Goal: Task Accomplishment & Management: Manage account settings

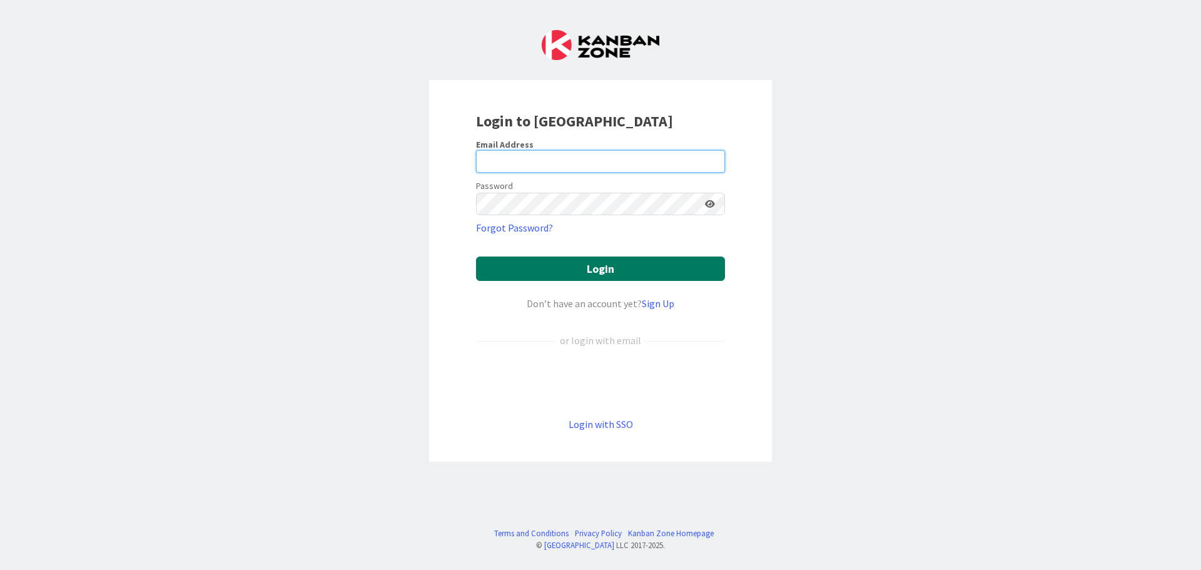
type input "[PERSON_NAME][EMAIL_ADDRESS][PERSON_NAME][DOMAIN_NAME]"
click at [660, 276] on button "Login" at bounding box center [600, 269] width 249 height 24
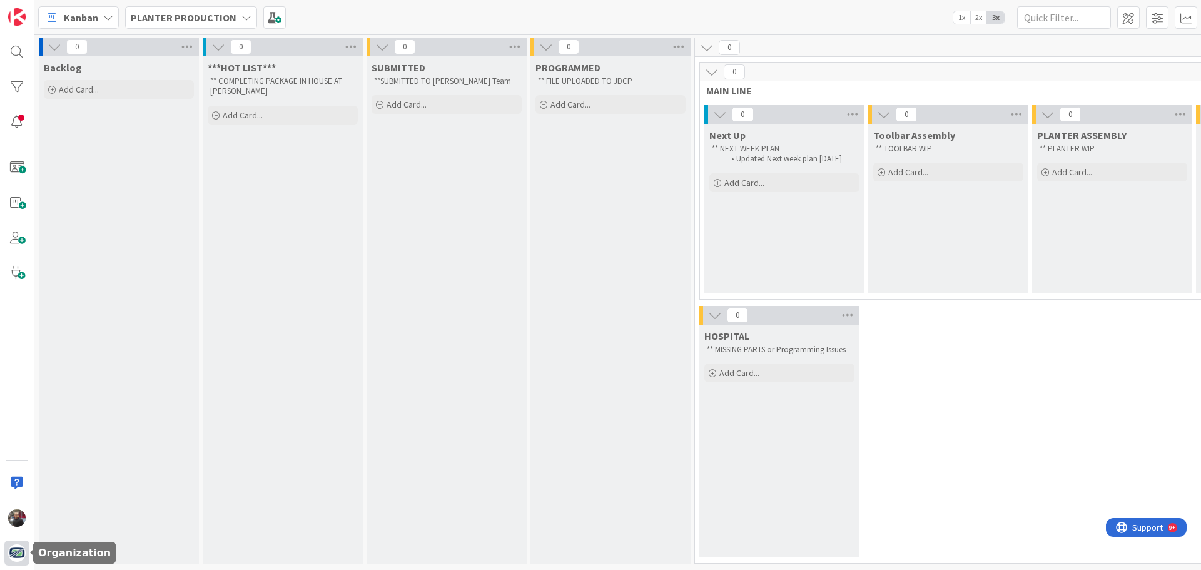
click at [16, 553] on img at bounding box center [17, 553] width 18 height 18
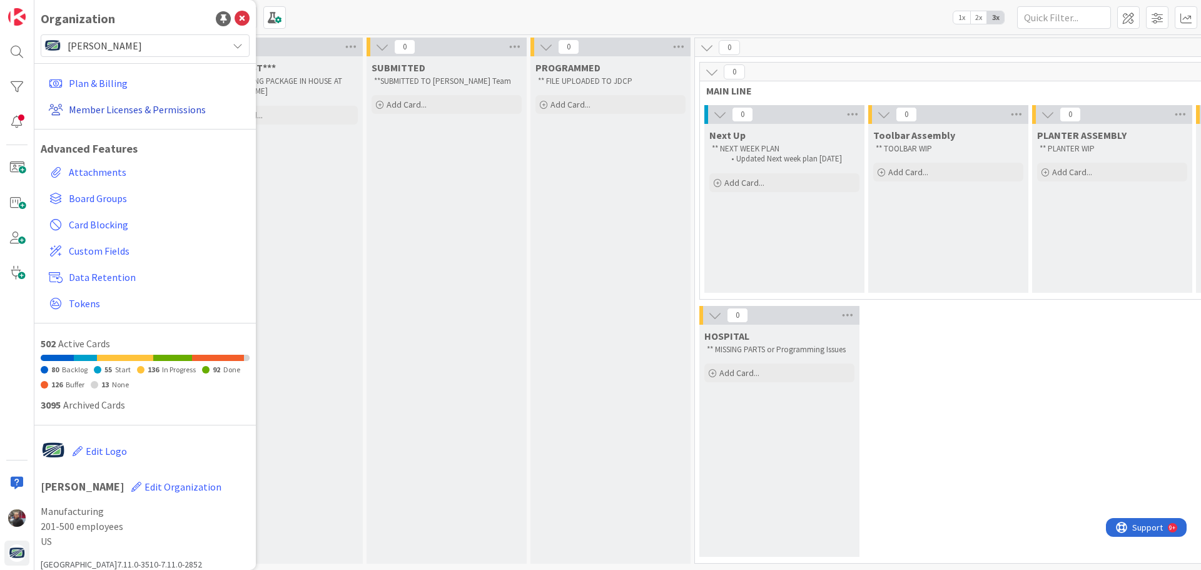
click at [100, 108] on link "Member Licenses & Permissions" at bounding box center [147, 109] width 206 height 23
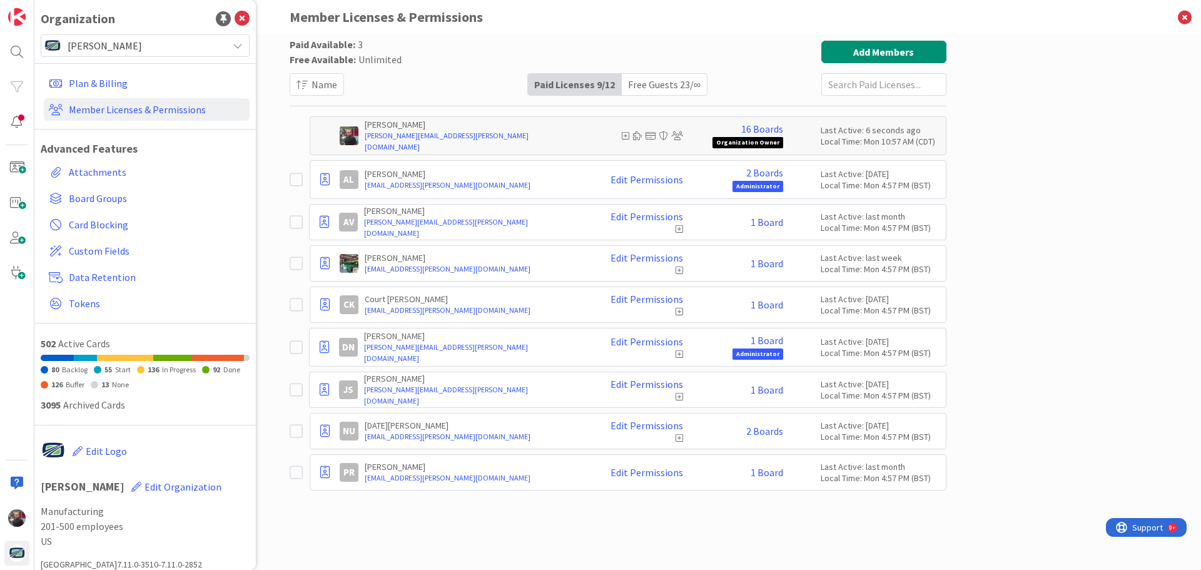
click at [298, 259] on icon at bounding box center [296, 263] width 13 height 15
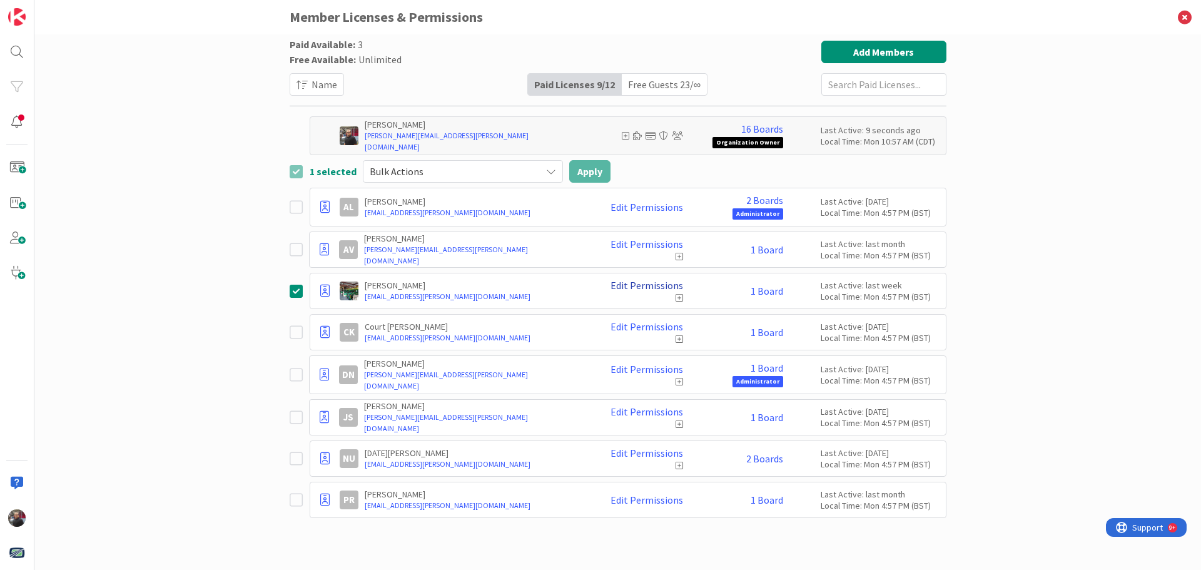
click at [658, 285] on link "Edit Permissions" at bounding box center [647, 285] width 73 height 11
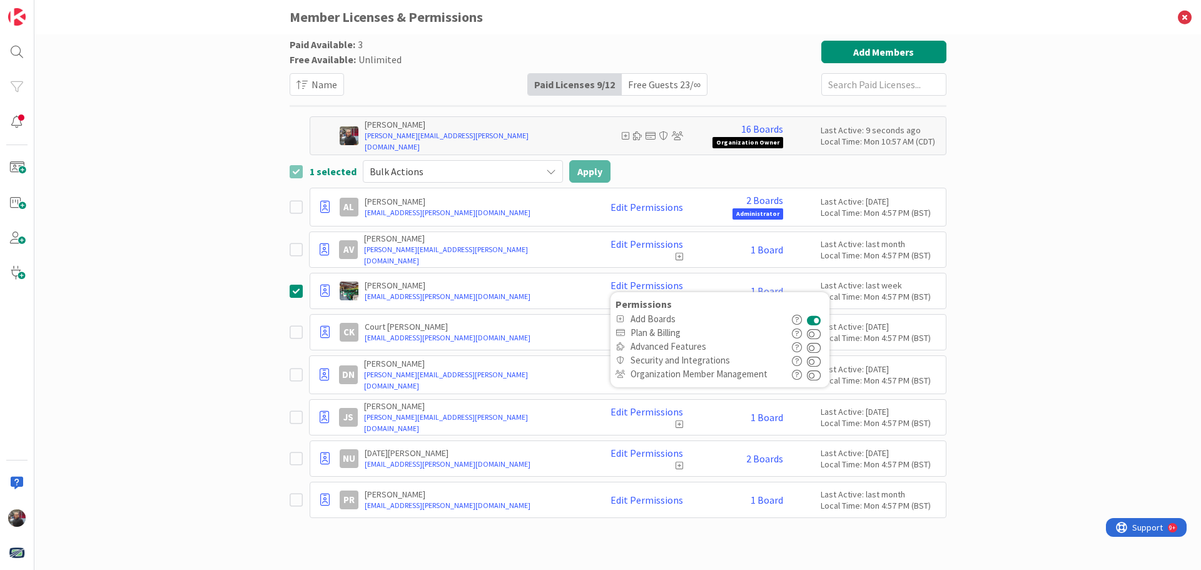
click at [999, 301] on div "Paid Available: 3 Free Available: Unlimited Name Paid Licenses 9 / 12 Free Gues…" at bounding box center [617, 302] width 1167 height 536
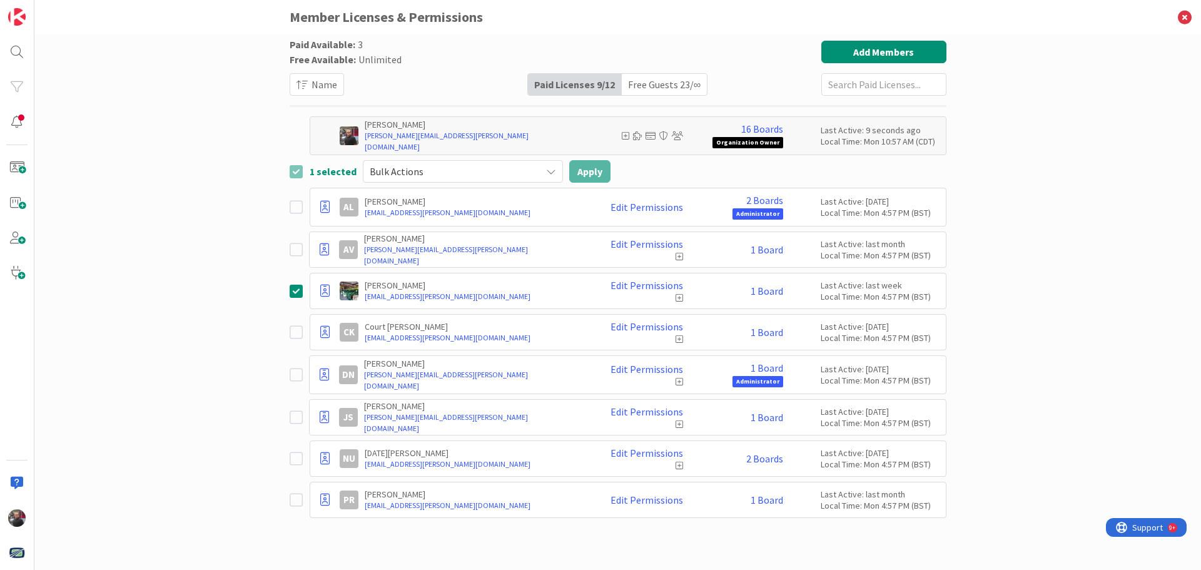
click at [678, 297] on icon at bounding box center [680, 297] width 8 height 9
click at [680, 297] on icon at bounding box center [680, 297] width 8 height 9
click at [295, 292] on icon at bounding box center [296, 290] width 13 height 15
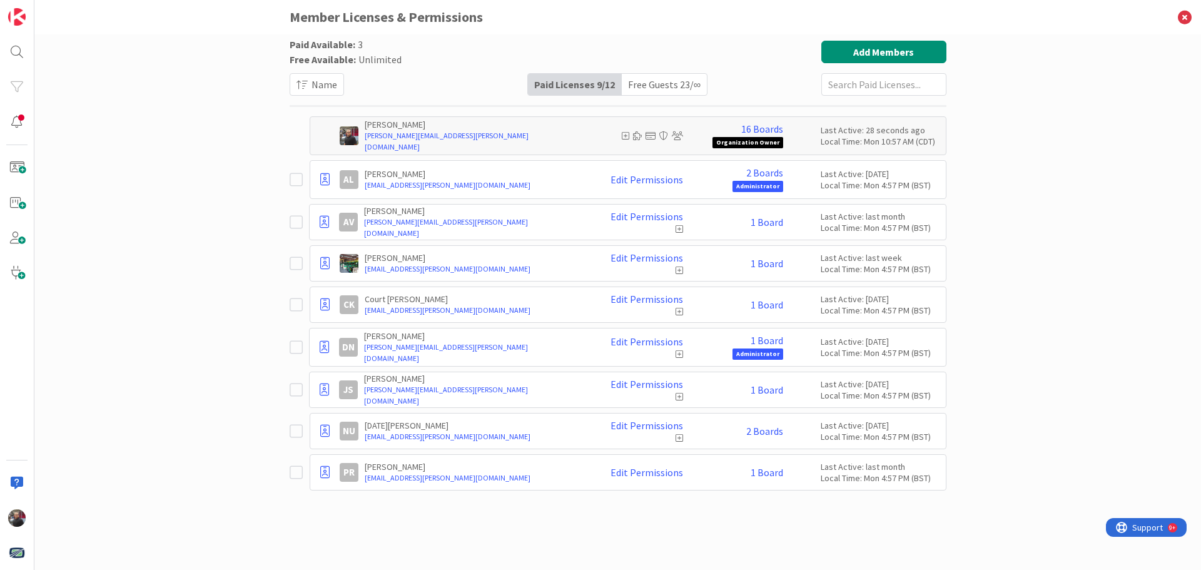
click at [680, 267] on icon at bounding box center [680, 270] width 8 height 9
click at [634, 257] on link "Edit Permissions" at bounding box center [647, 257] width 73 height 11
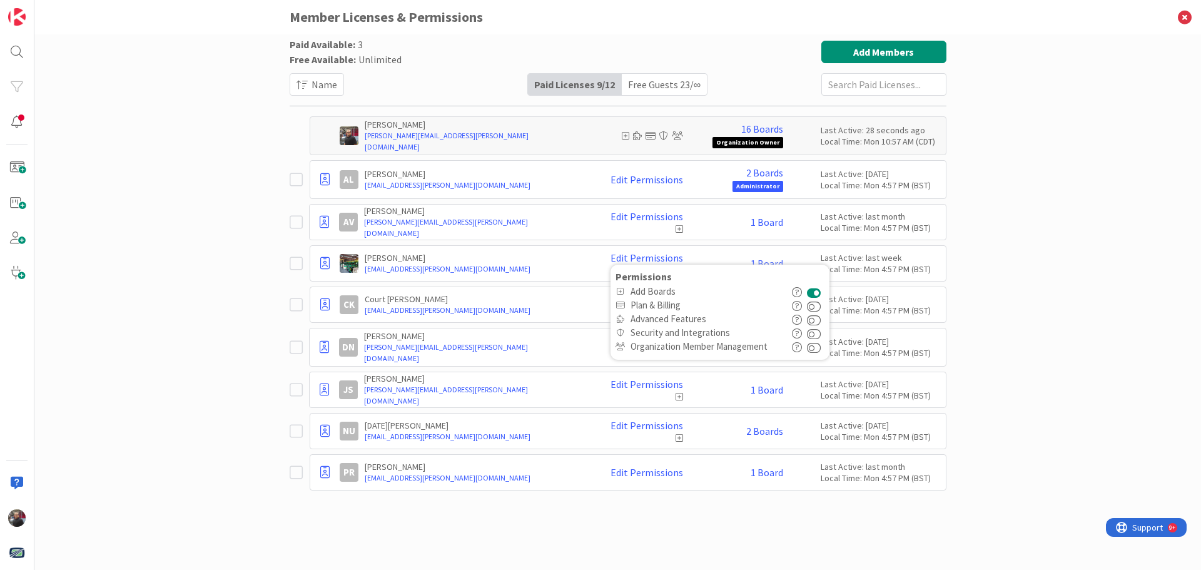
click at [472, 247] on div "Brad Hall planter@orthman.com Edit Permissions Permissions Add Boards Plan & Bi…" at bounding box center [628, 263] width 637 height 36
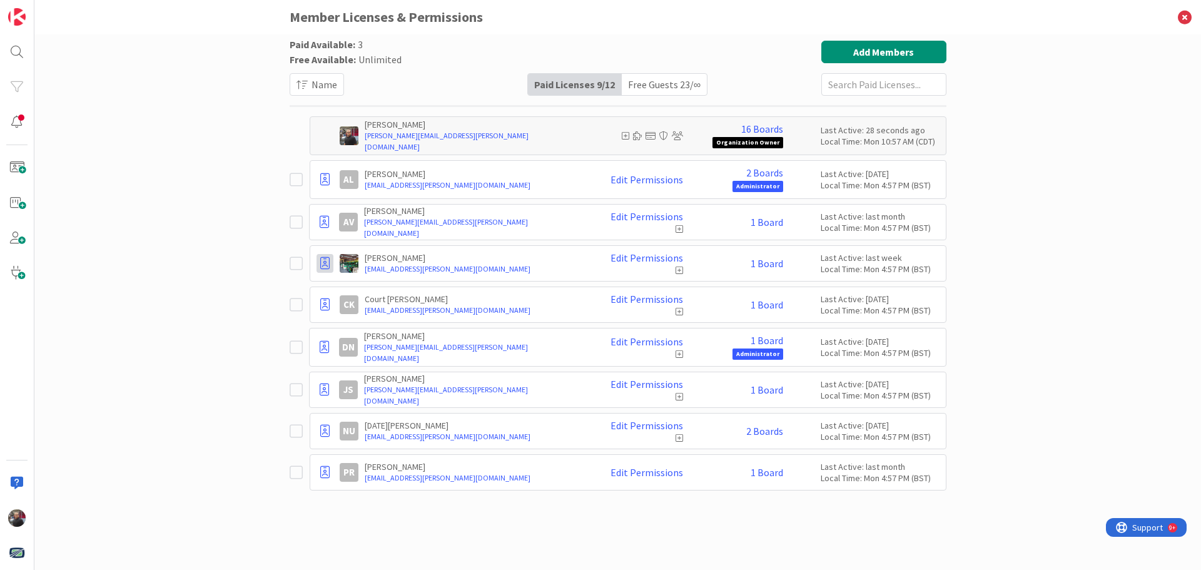
click at [328, 260] on icon at bounding box center [324, 263] width 9 height 13
click at [359, 302] on span "Demote to Free Guest" at bounding box center [385, 301] width 94 height 18
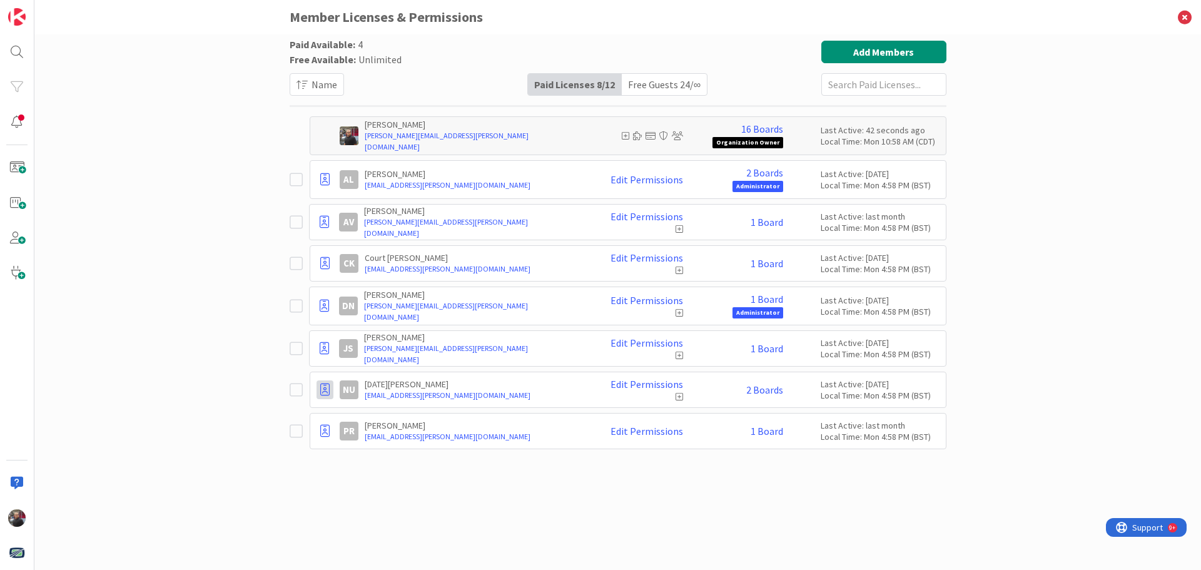
click at [323, 389] on icon at bounding box center [324, 390] width 9 height 13
click at [346, 429] on span "Demote to Free Guest" at bounding box center [385, 427] width 94 height 18
click at [325, 388] on icon at bounding box center [324, 390] width 9 height 13
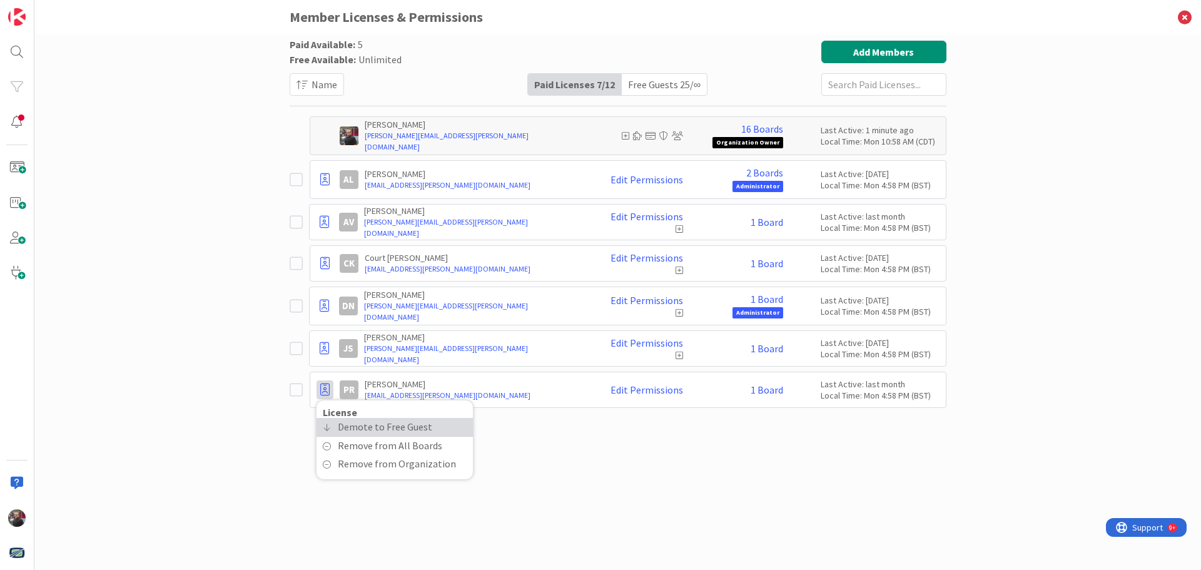
click at [355, 429] on span "Demote to Free Guest" at bounding box center [385, 427] width 94 height 18
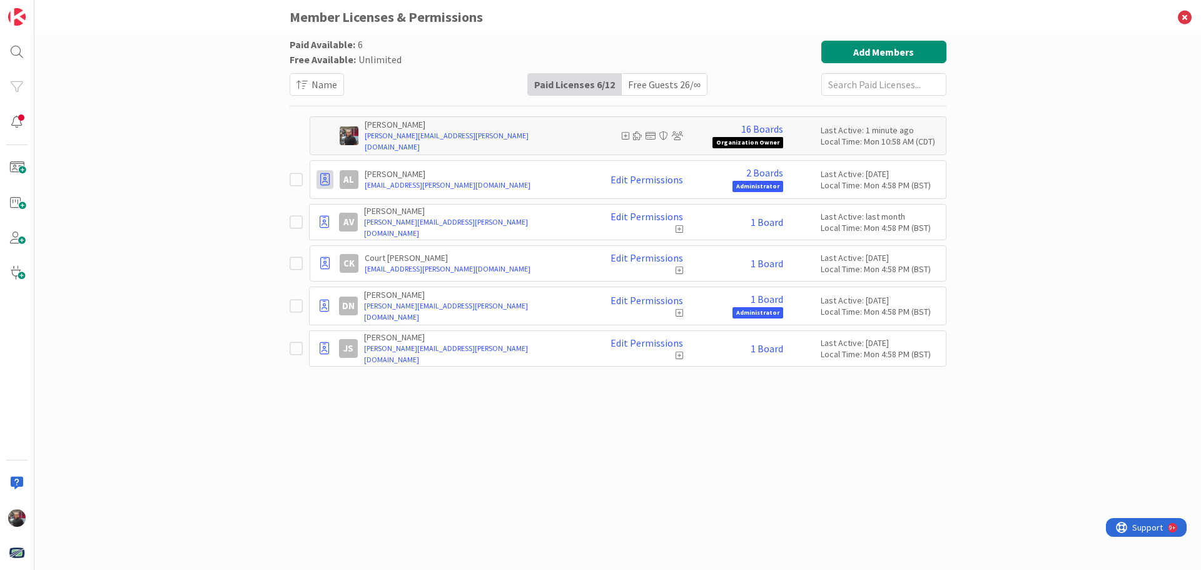
click at [331, 182] on div at bounding box center [325, 179] width 17 height 19
click at [339, 218] on span "Demote to Free Guest" at bounding box center [385, 217] width 94 height 18
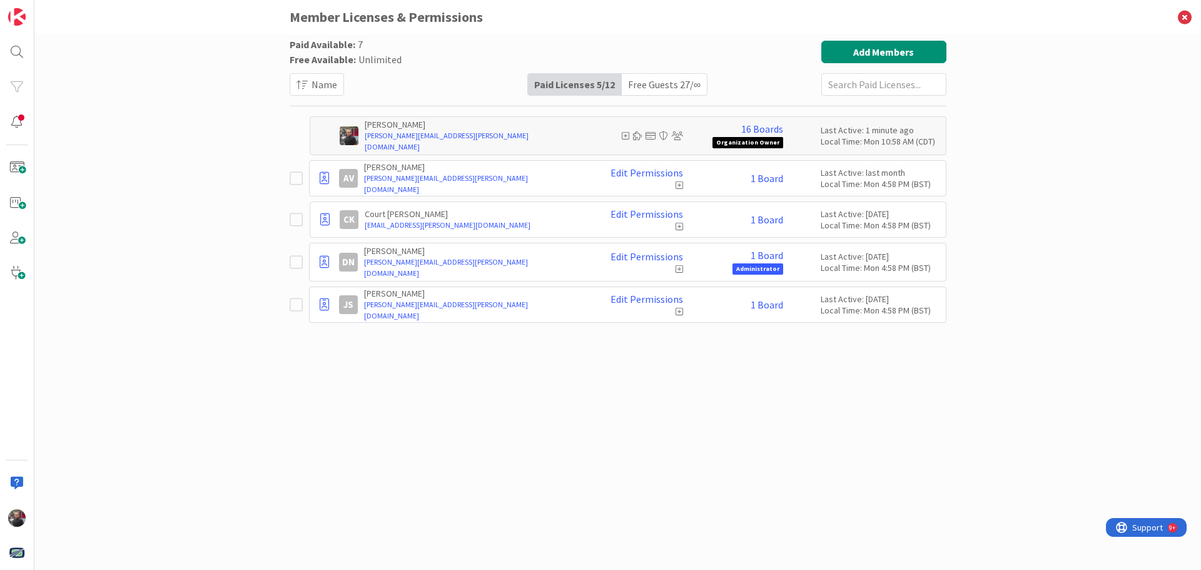
click at [1043, 314] on div "Paid Available: 7 Free Available: Unlimited Name Paid Licenses 5 / 12 Free Gues…" at bounding box center [617, 302] width 1167 height 536
click at [18, 553] on img at bounding box center [17, 553] width 18 height 18
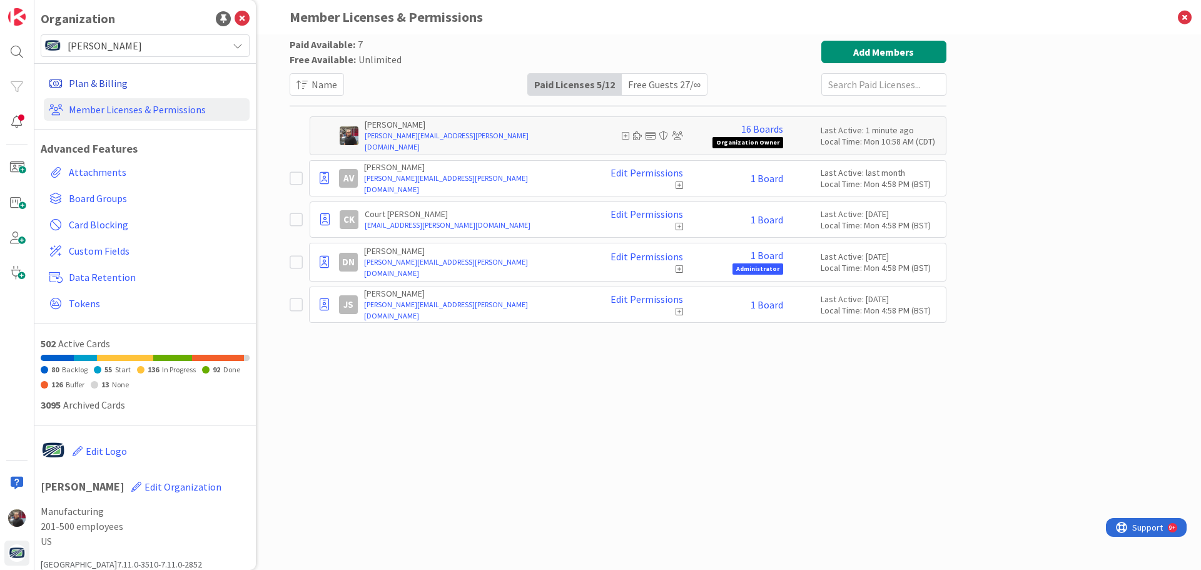
click at [99, 83] on link "Plan & Billing" at bounding box center [147, 83] width 206 height 23
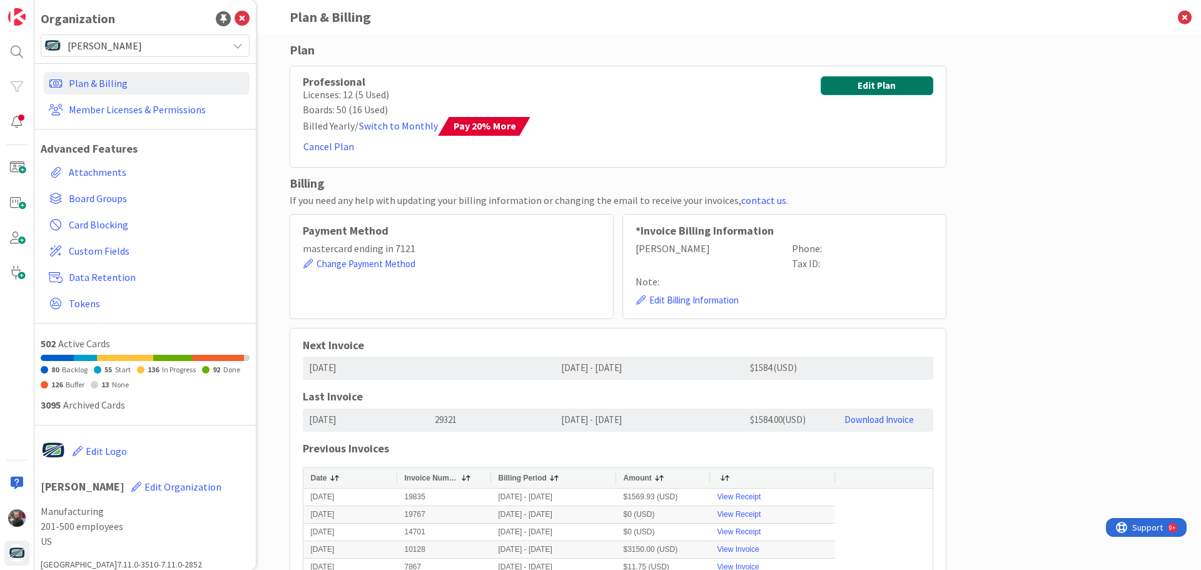
click at [899, 85] on button "Edit Plan" at bounding box center [877, 85] width 113 height 19
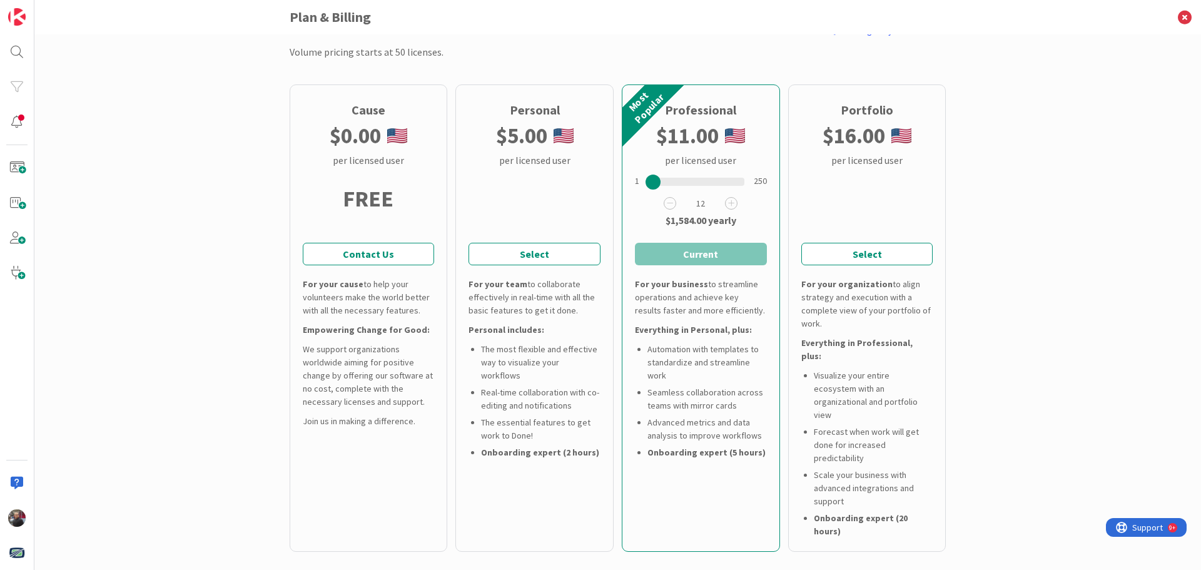
scroll to position [125, 0]
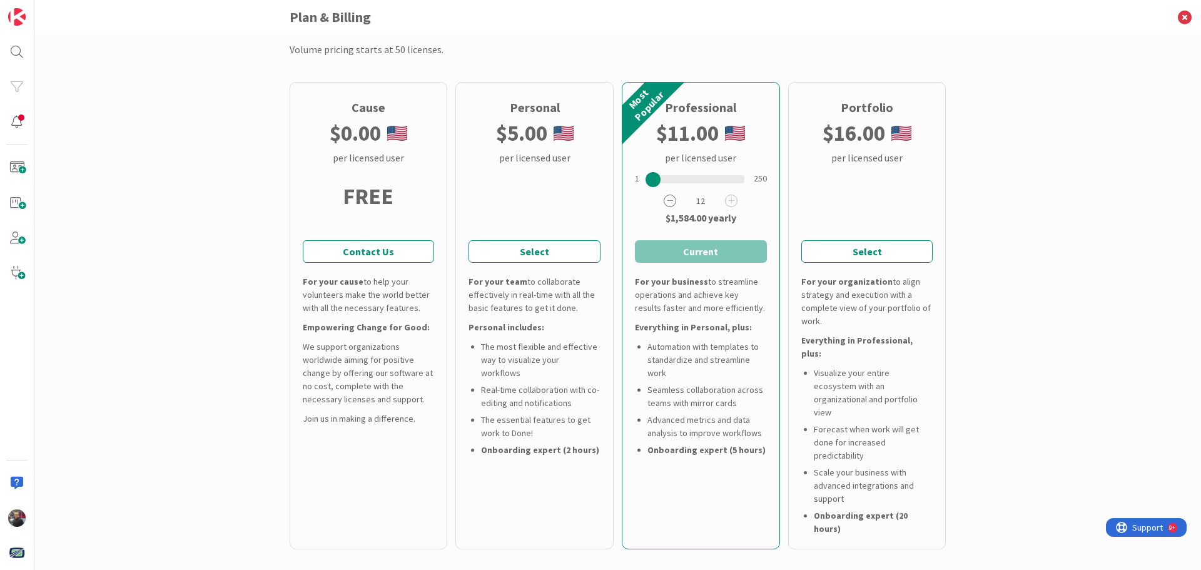
click at [668, 201] on icon at bounding box center [670, 201] width 13 height 13
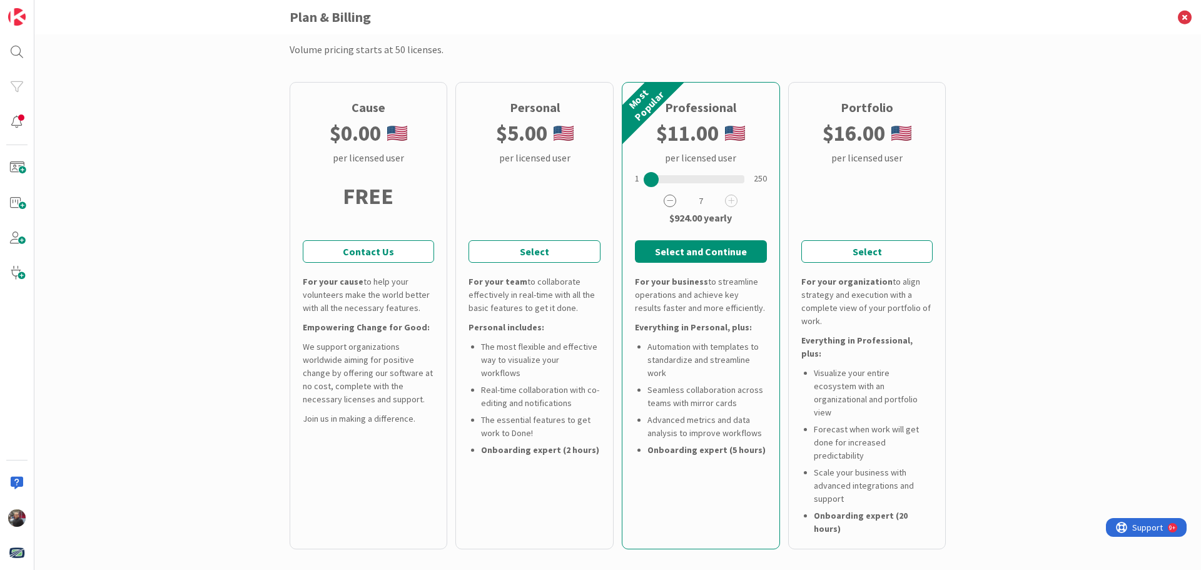
click at [668, 201] on icon at bounding box center [670, 201] width 13 height 13
click at [729, 202] on icon at bounding box center [731, 201] width 13 height 13
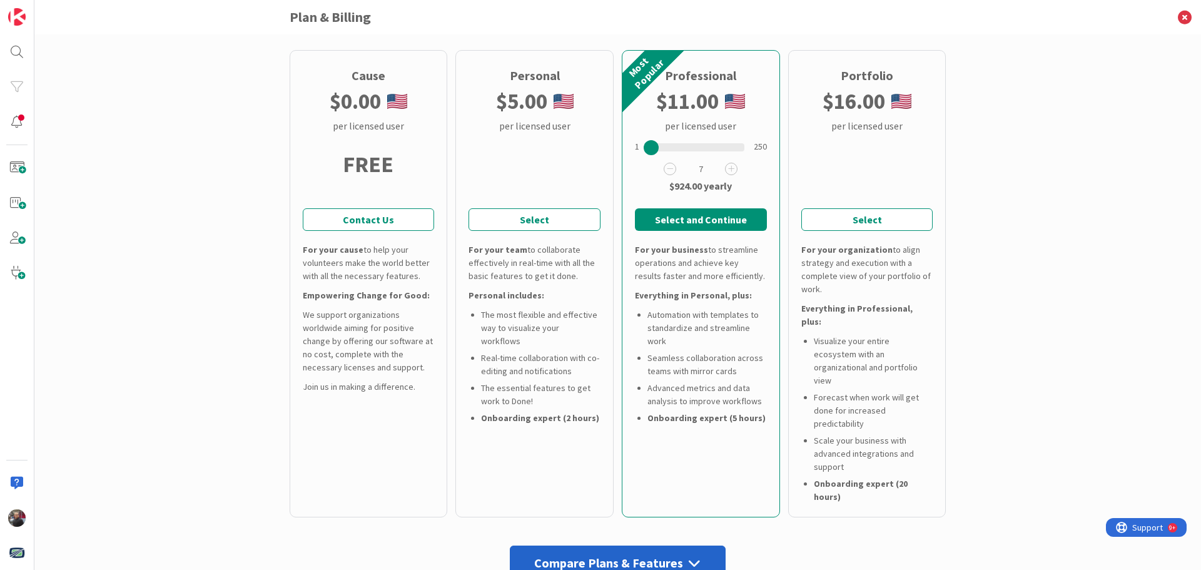
scroll to position [188, 0]
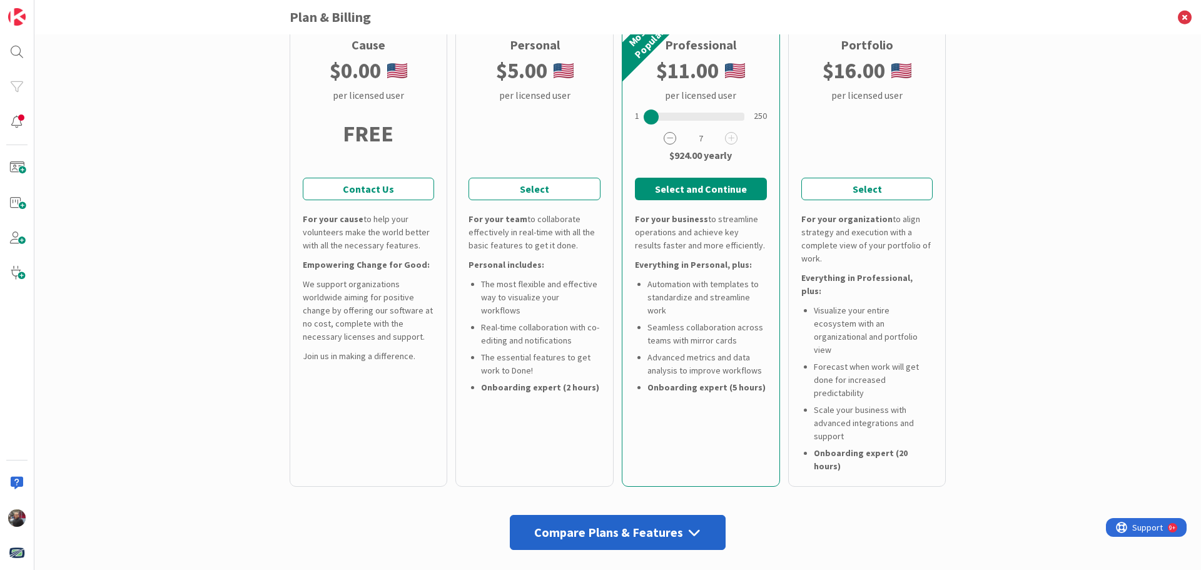
click at [665, 139] on icon at bounding box center [670, 138] width 13 height 13
click at [665, 142] on icon at bounding box center [670, 138] width 13 height 13
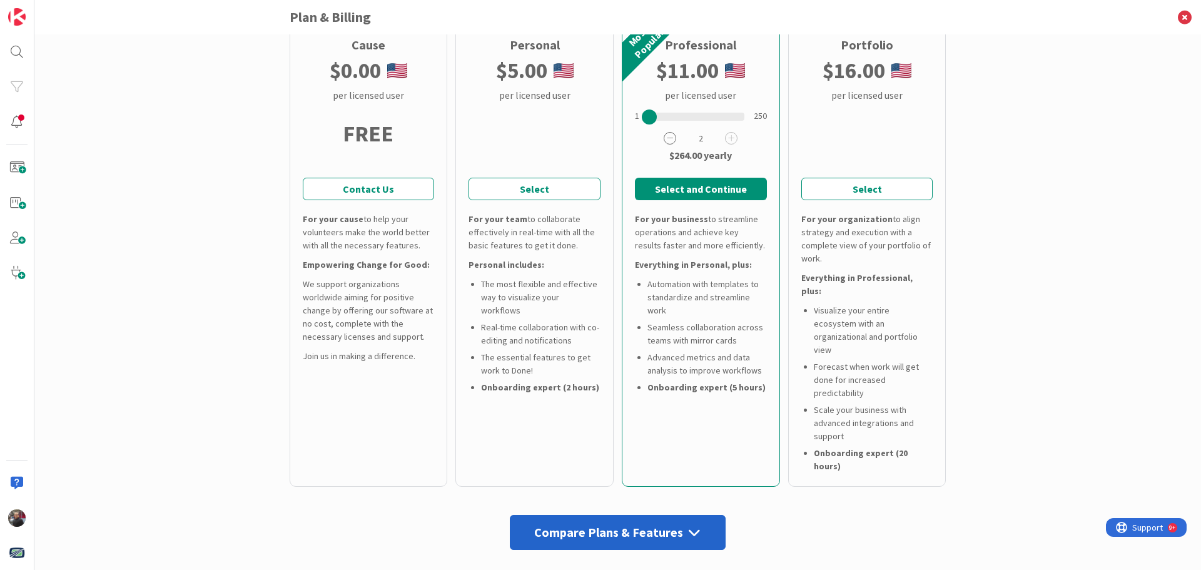
click at [665, 142] on icon at bounding box center [670, 138] width 13 height 13
click at [1012, 196] on div "Back You are currently on our Professional Yearly Plan Plan Settings & Usage: 1…" at bounding box center [617, 302] width 1167 height 536
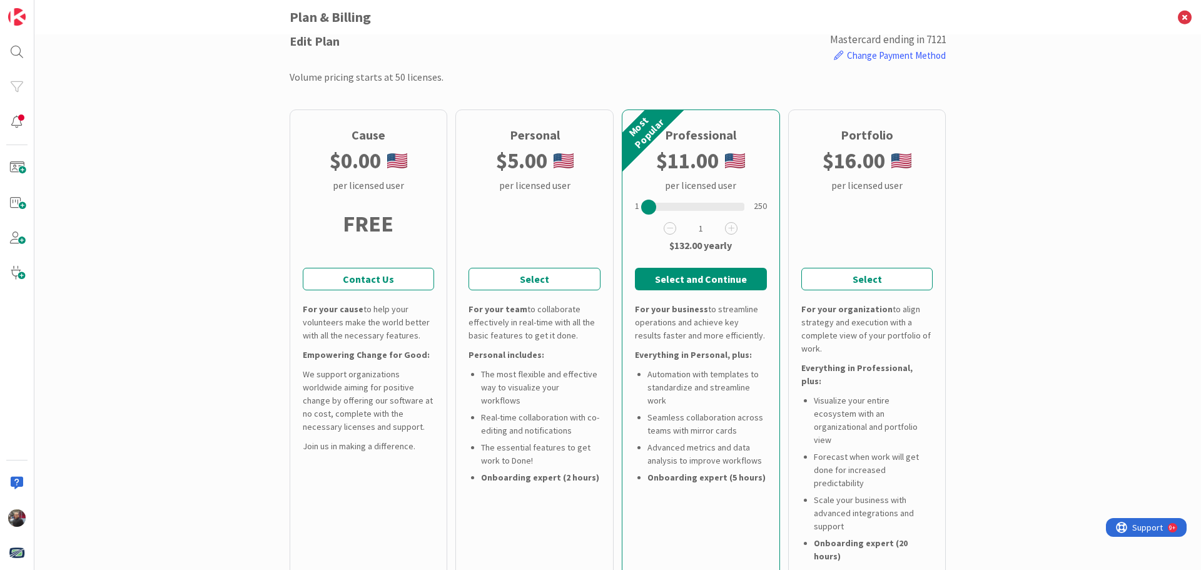
scroll to position [0, 0]
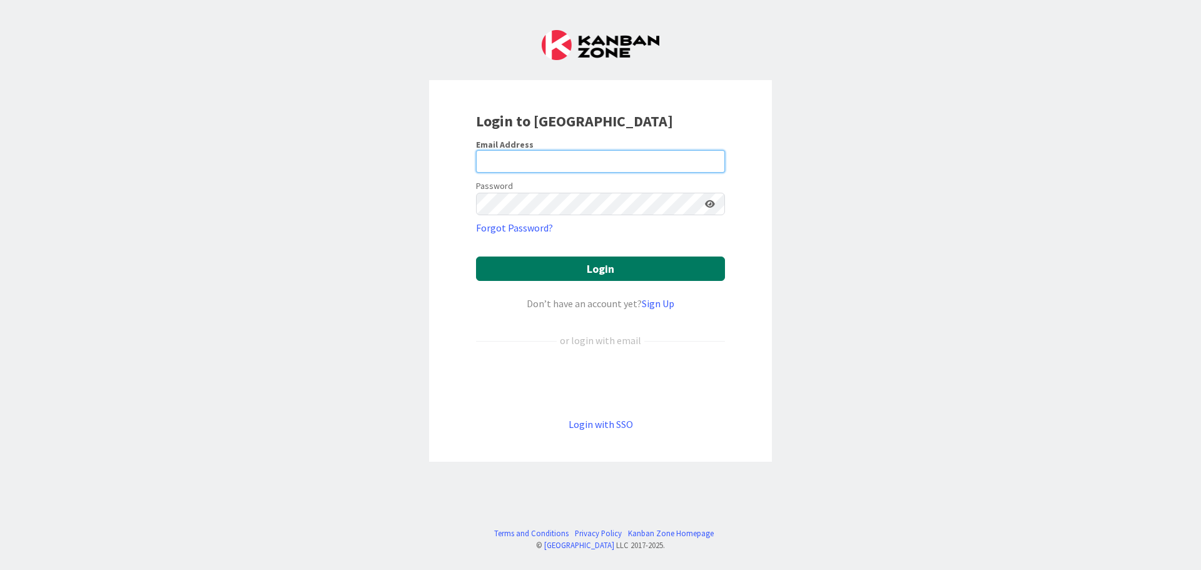
type input "[PERSON_NAME][EMAIL_ADDRESS][PERSON_NAME][DOMAIN_NAME]"
click at [558, 271] on button "Login" at bounding box center [600, 269] width 249 height 24
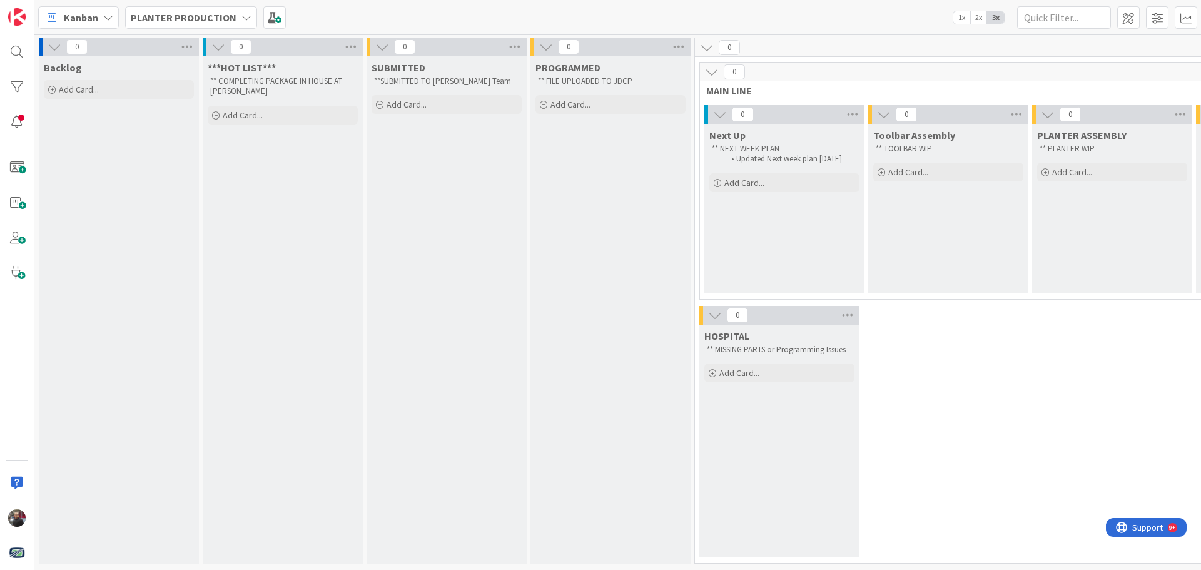
click at [161, 14] on b "PLANTER PRODUCTION" at bounding box center [184, 17] width 106 height 13
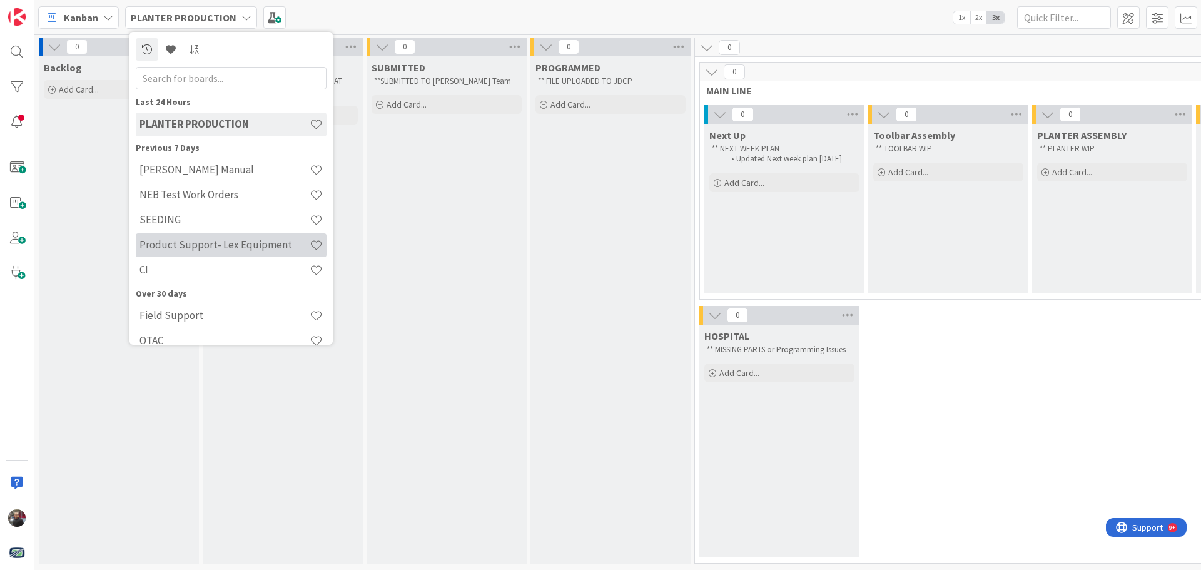
click at [193, 246] on h4 "Product Support- Lex Equipment" at bounding box center [225, 244] width 170 height 13
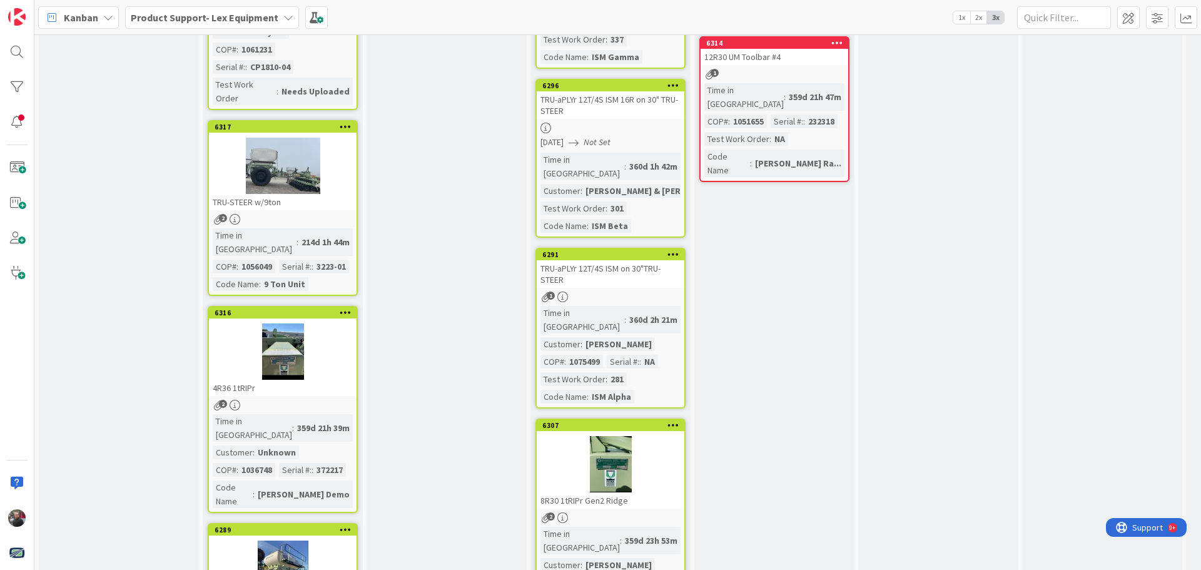
scroll to position [1226, 0]
